Goal: Find specific page/section: Find specific page/section

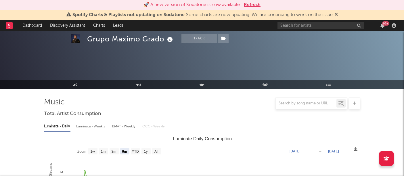
select select "6m"
click at [301, 26] on input "text" at bounding box center [321, 25] width 86 height 7
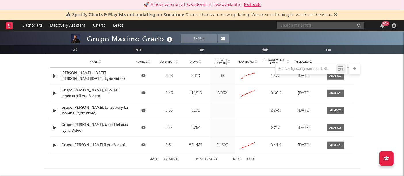
scroll to position [689, 0]
click at [255, 5] on button "Refresh" at bounding box center [252, 4] width 17 height 7
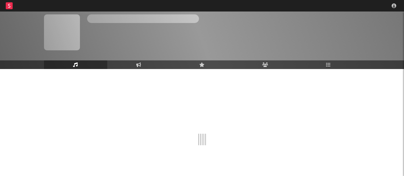
scroll to position [24, 0]
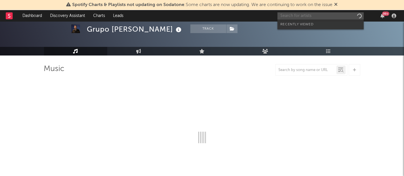
click at [304, 15] on input "text" at bounding box center [321, 15] width 86 height 7
select select "6m"
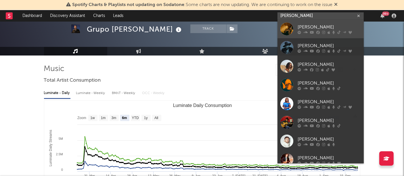
type input "[PERSON_NAME]"
click at [287, 22] on link "Hamilton" at bounding box center [321, 29] width 86 height 19
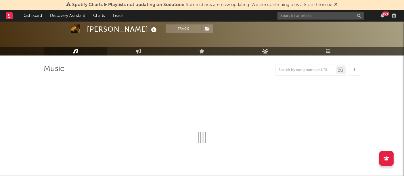
select select "6m"
